Goal: Information Seeking & Learning: Learn about a topic

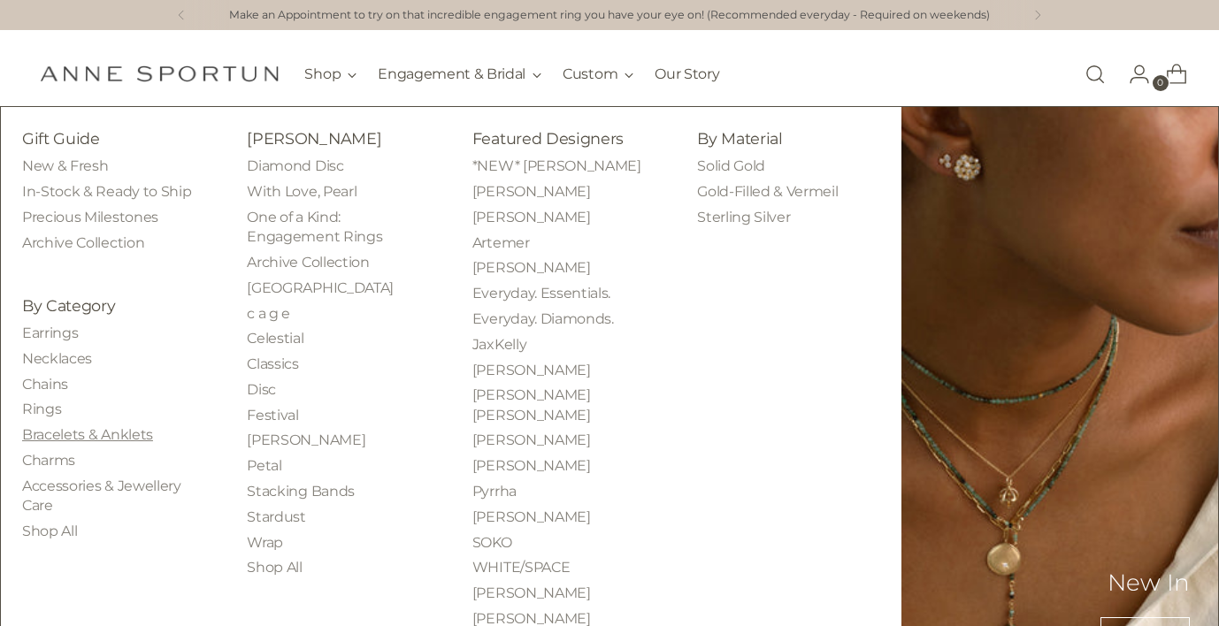
click at [42, 434] on link "Bracelets & Anklets" at bounding box center [87, 434] width 131 height 17
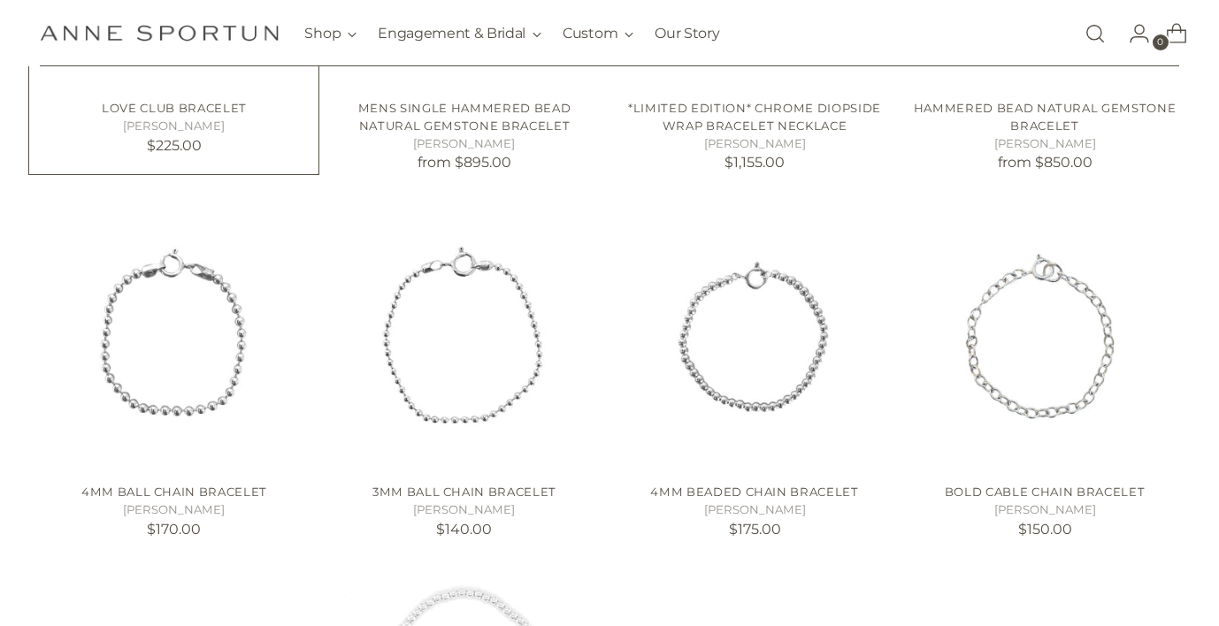
scroll to position [609, 0]
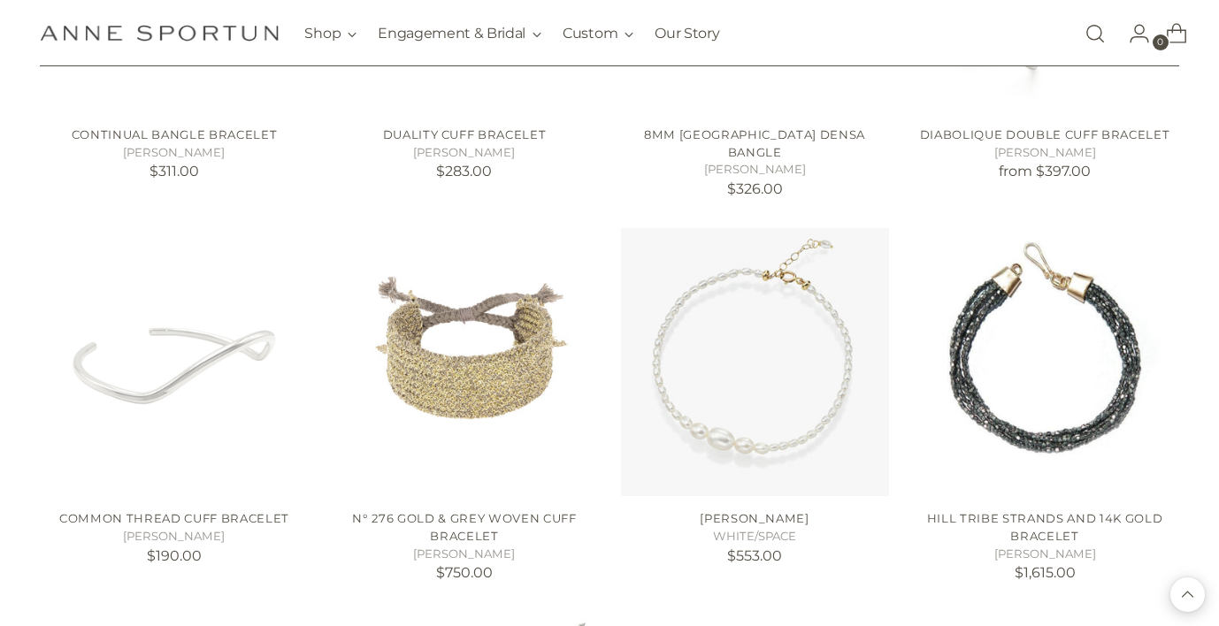
scroll to position [2852, 0]
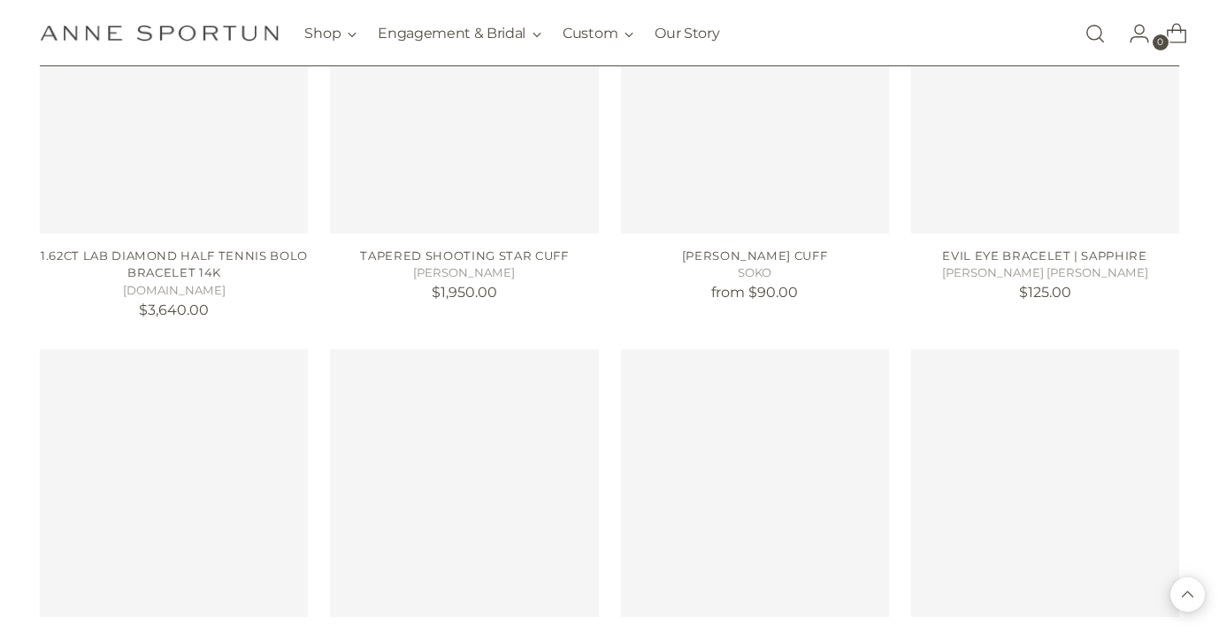
scroll to position [6137, 0]
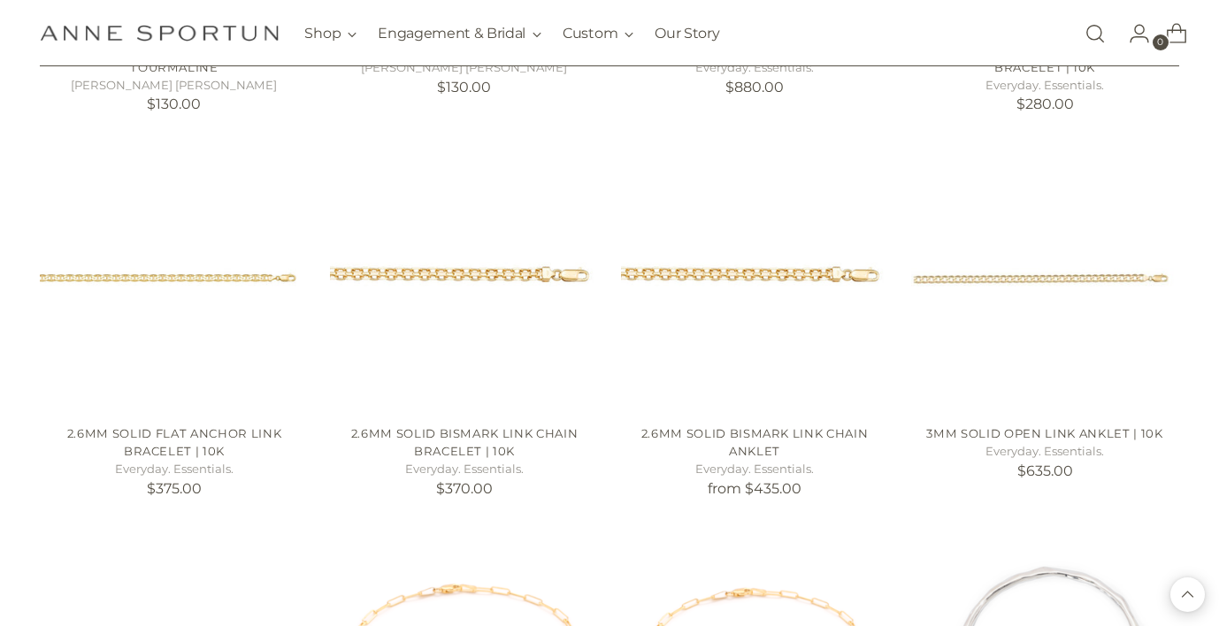
scroll to position [7110, 0]
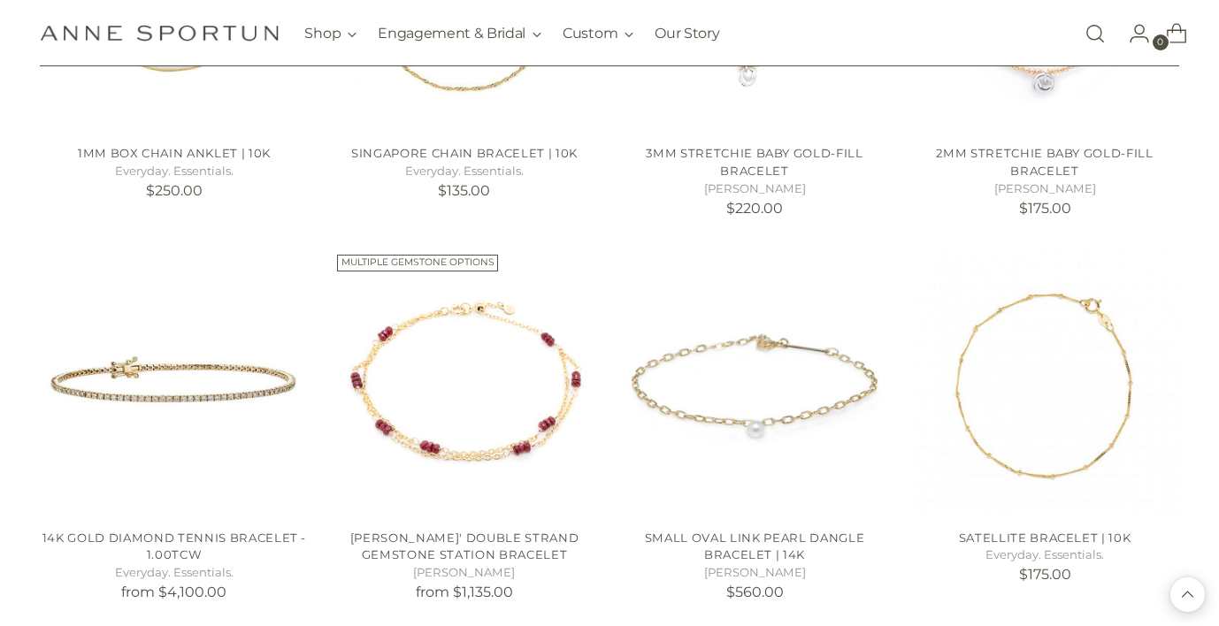
scroll to position [9308, 0]
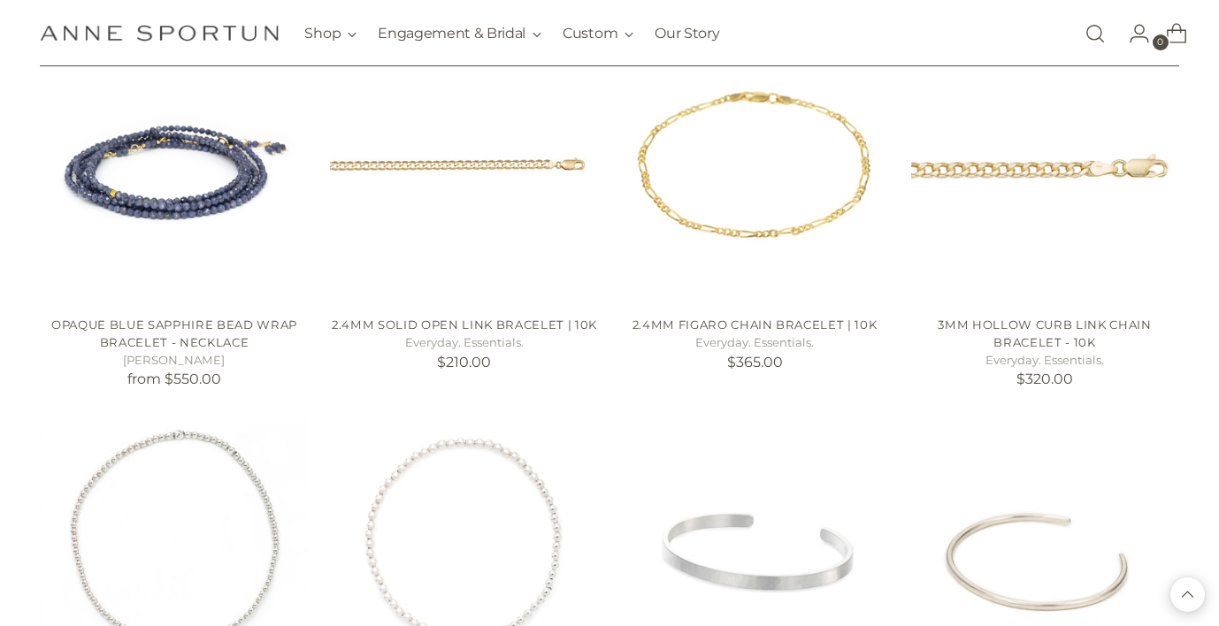
scroll to position [13745, 0]
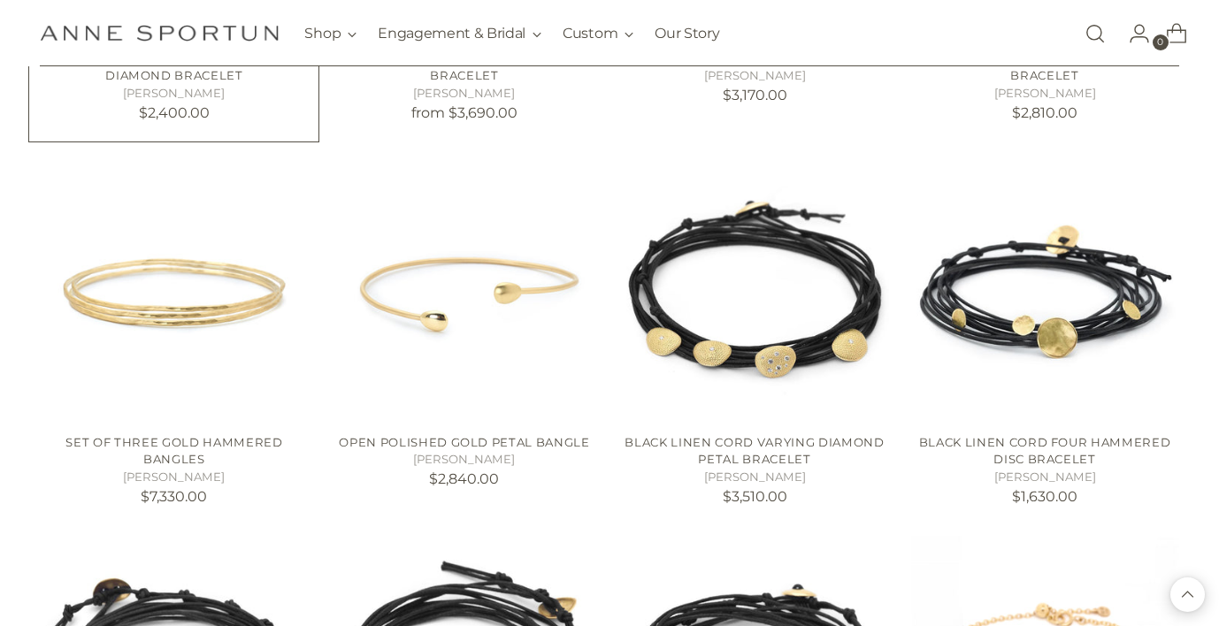
scroll to position [16333, 0]
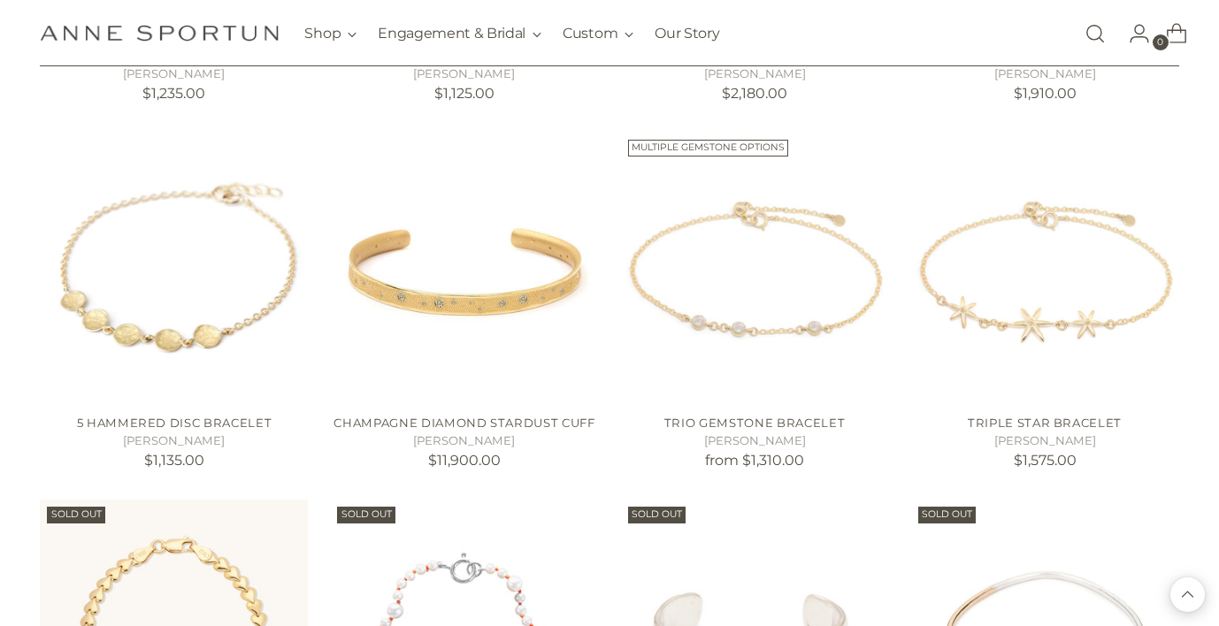
scroll to position [17127, 0]
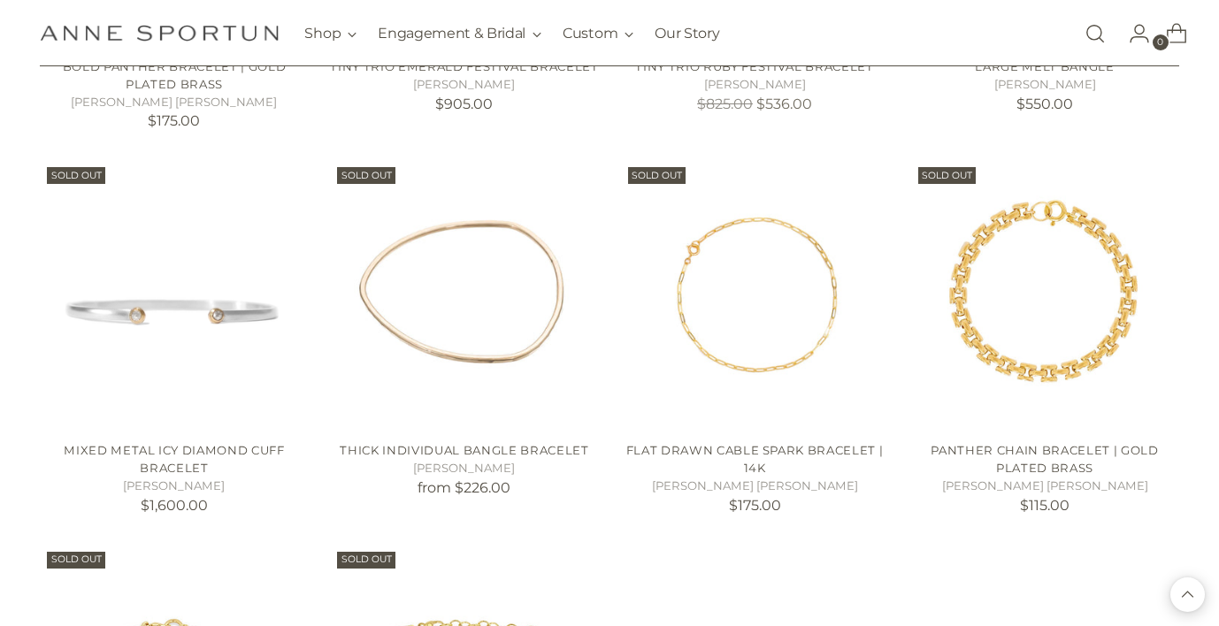
scroll to position [19710, 0]
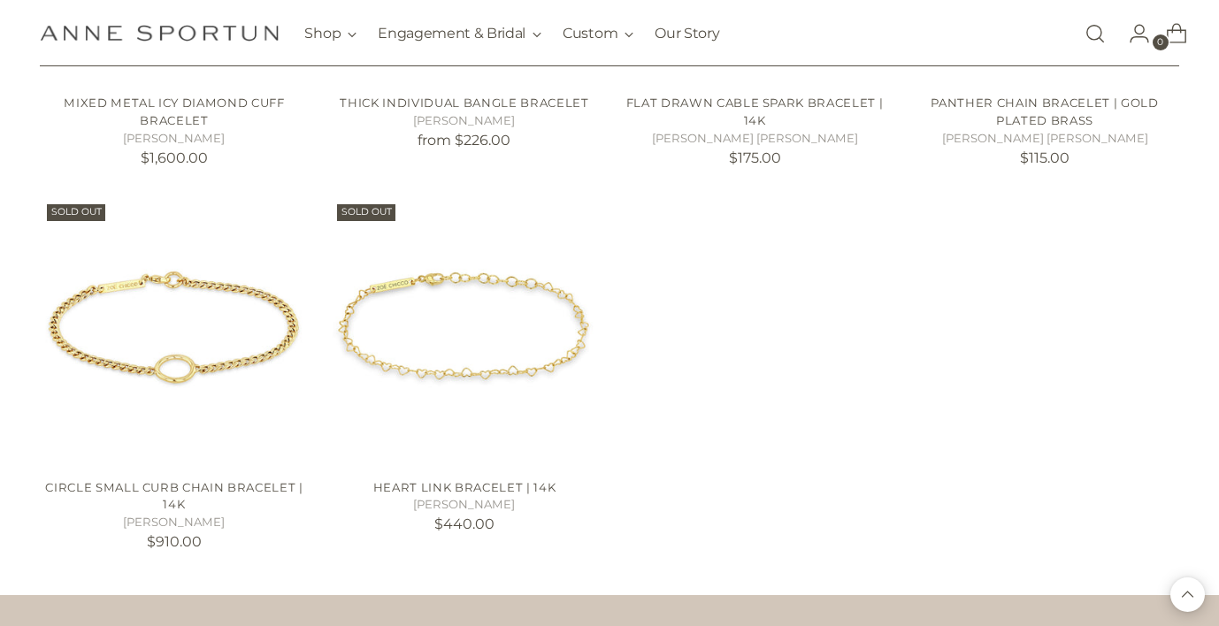
scroll to position [20058, 0]
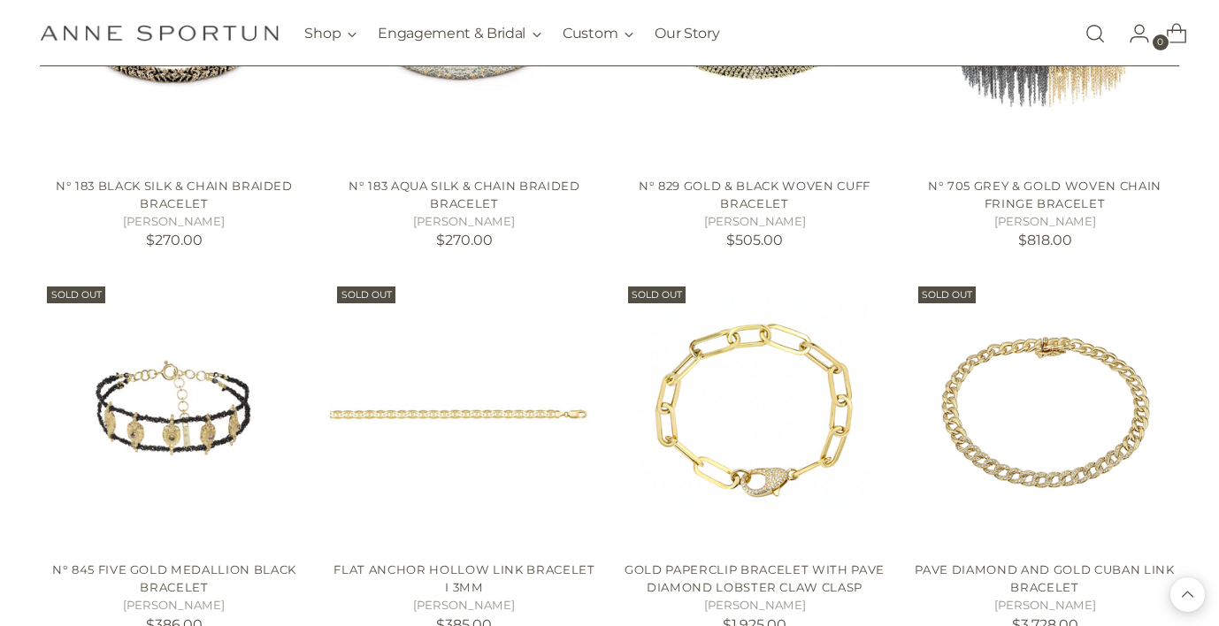
scroll to position [18430, 0]
